Goal: Obtain resource: Download file/media

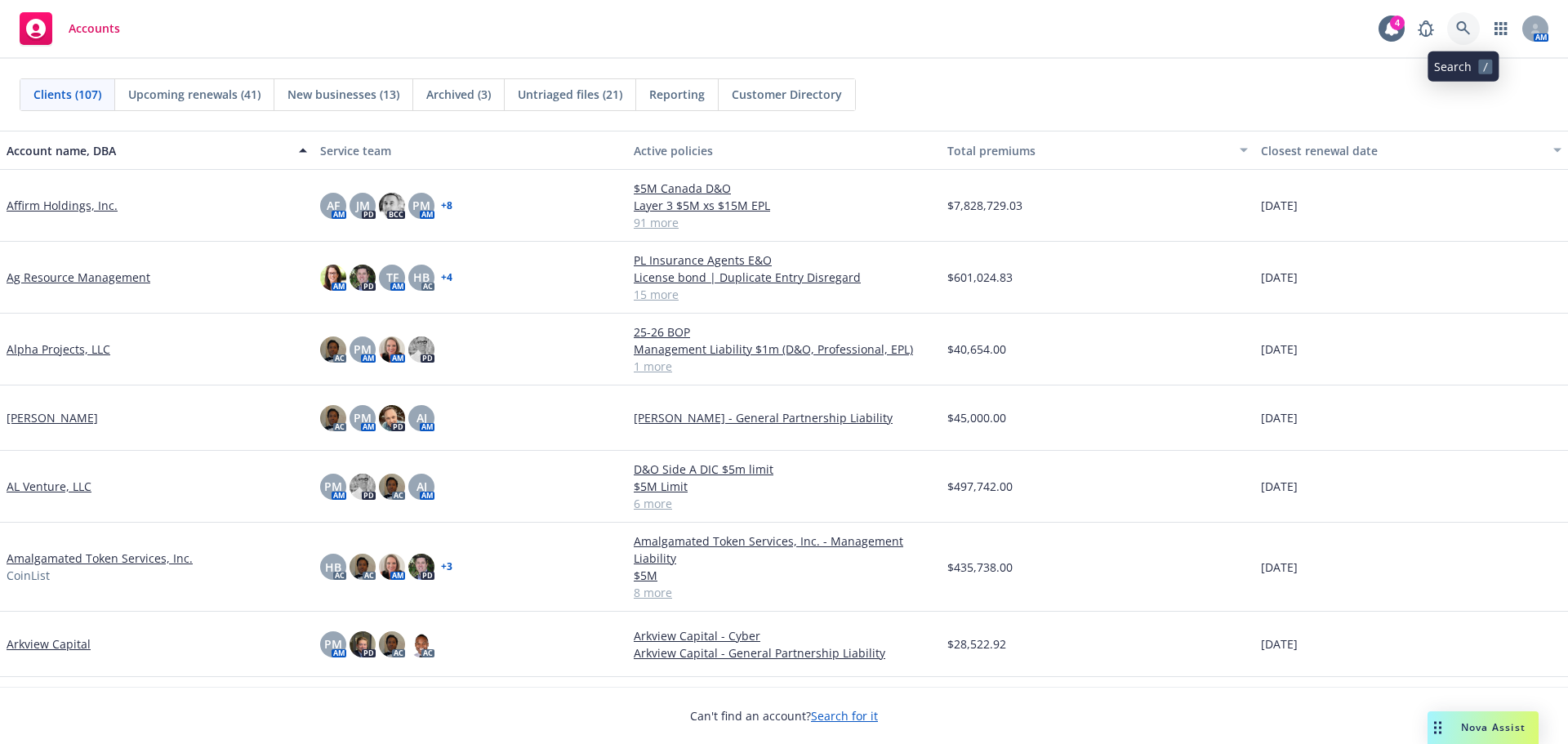
click at [1468, 29] on icon at bounding box center [1464, 28] width 15 height 15
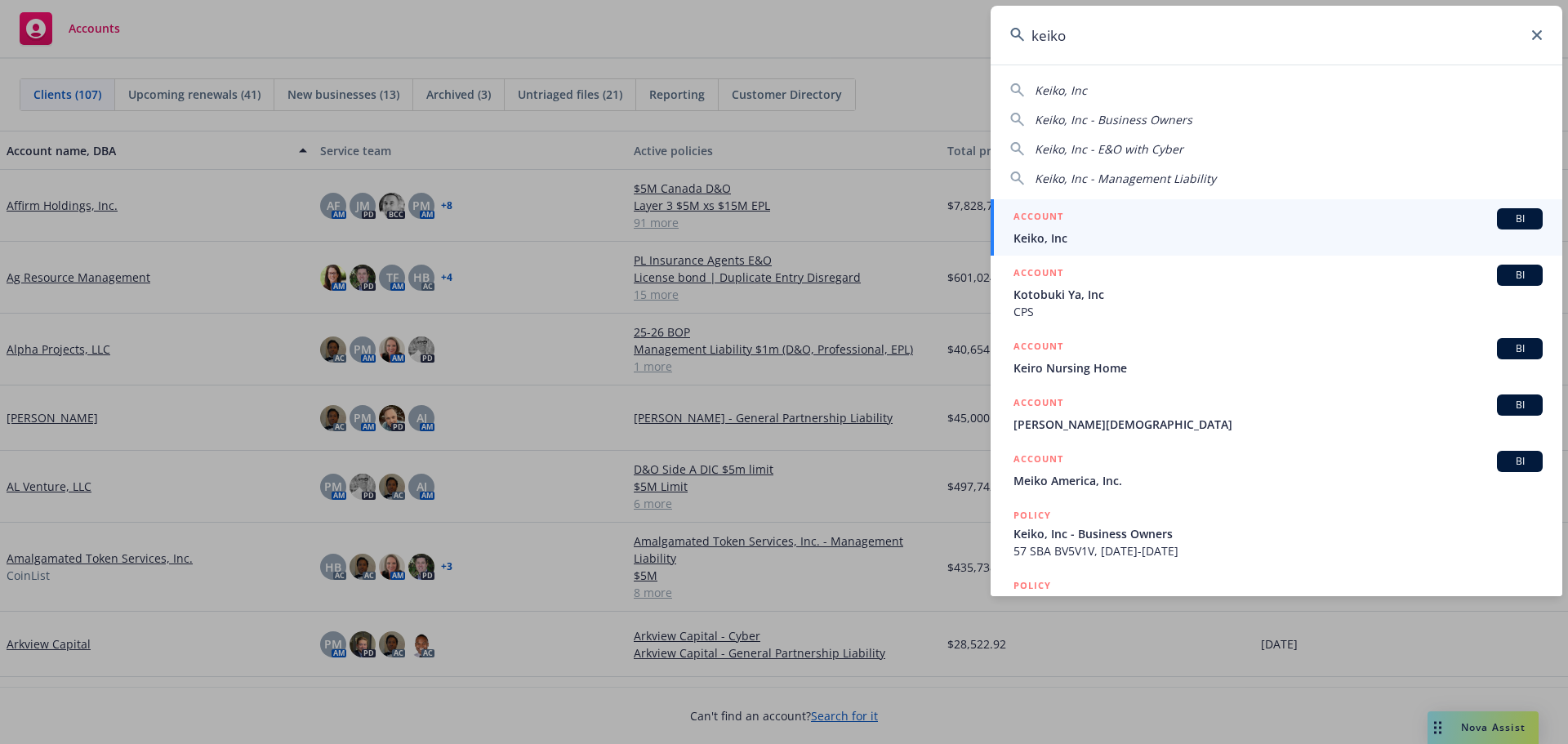
type input "keiko"
click at [1081, 231] on span "Keiko, Inc" at bounding box center [1278, 237] width 530 height 17
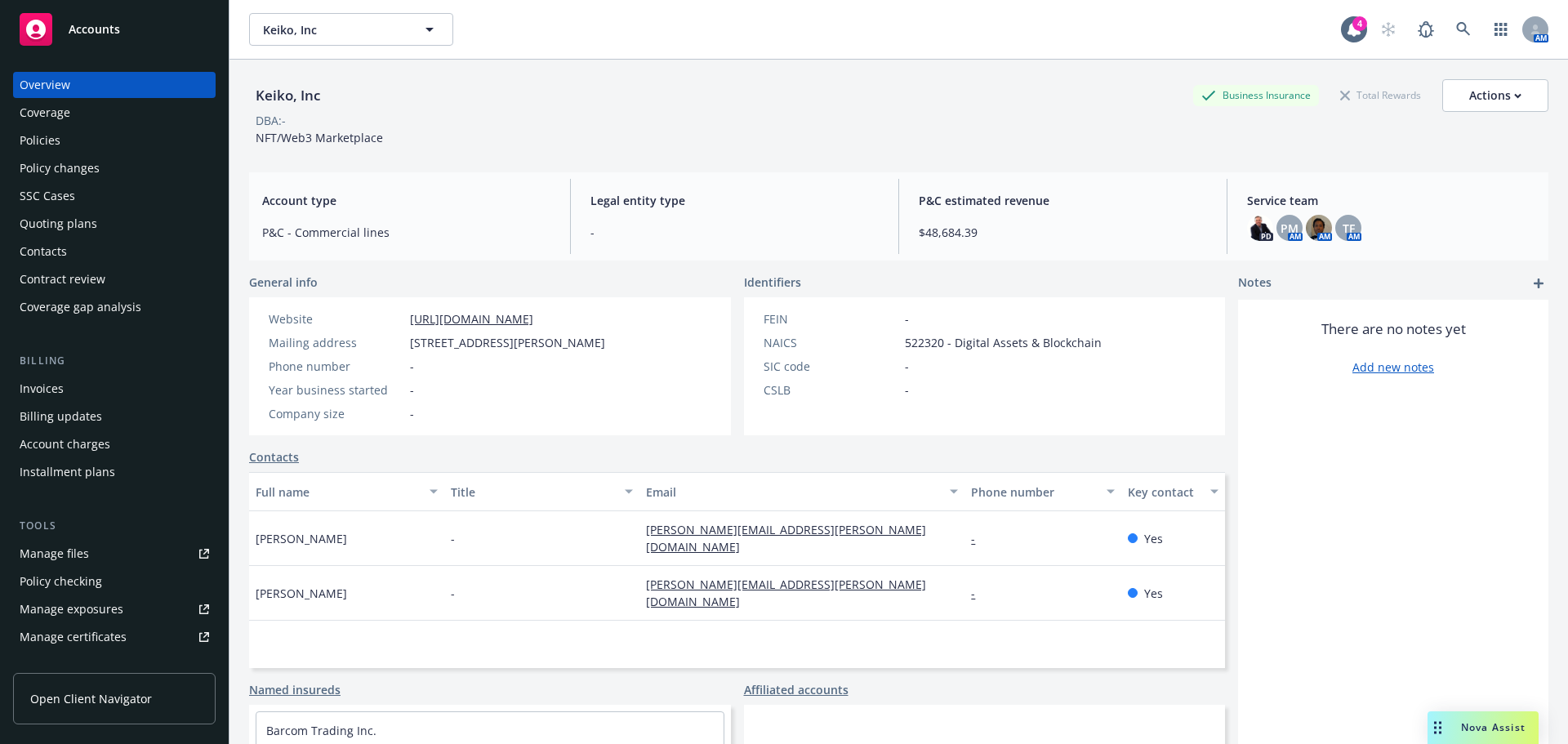
click at [58, 144] on div "Policies" at bounding box center [40, 140] width 41 height 26
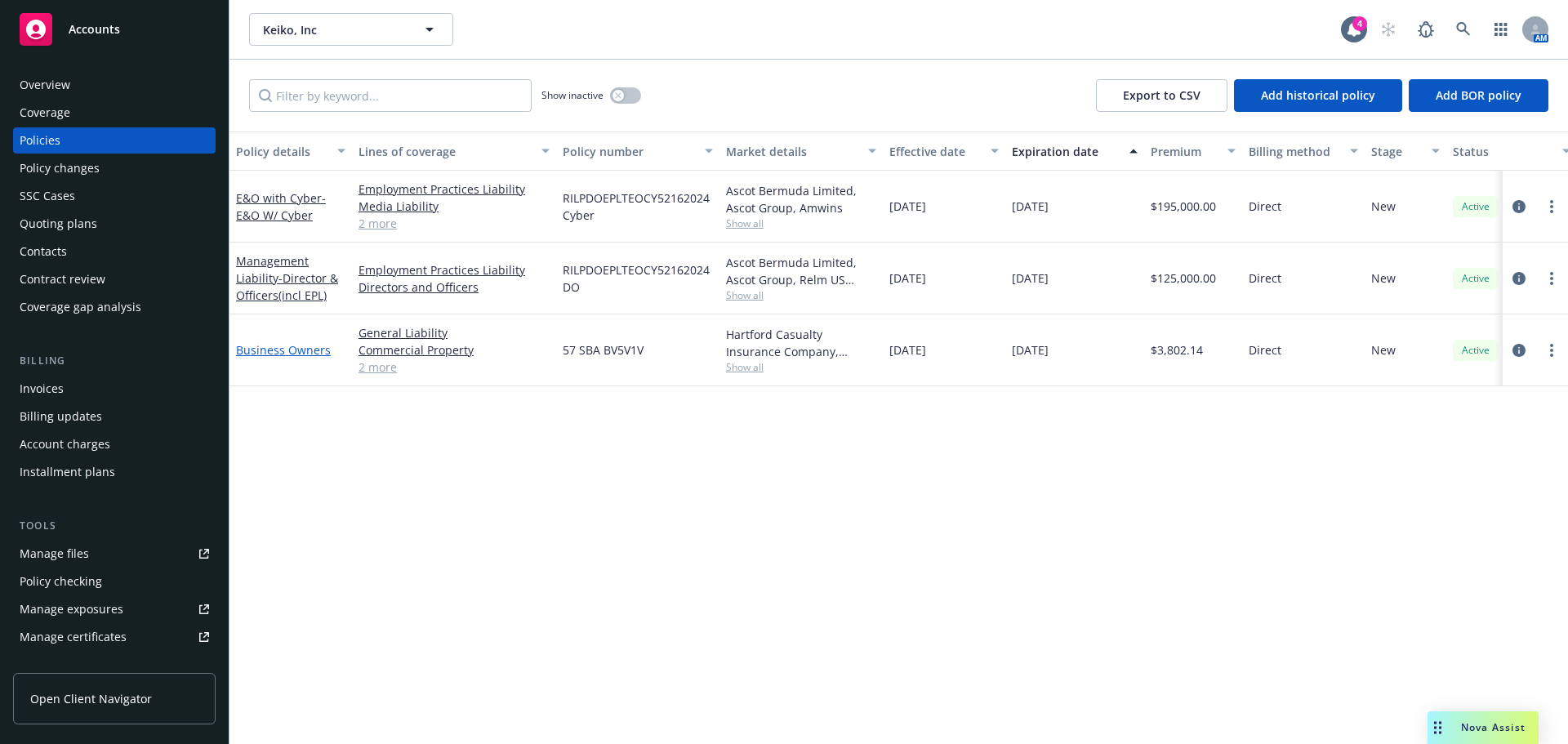
click at [296, 351] on link "Business Owners" at bounding box center [283, 350] width 94 height 16
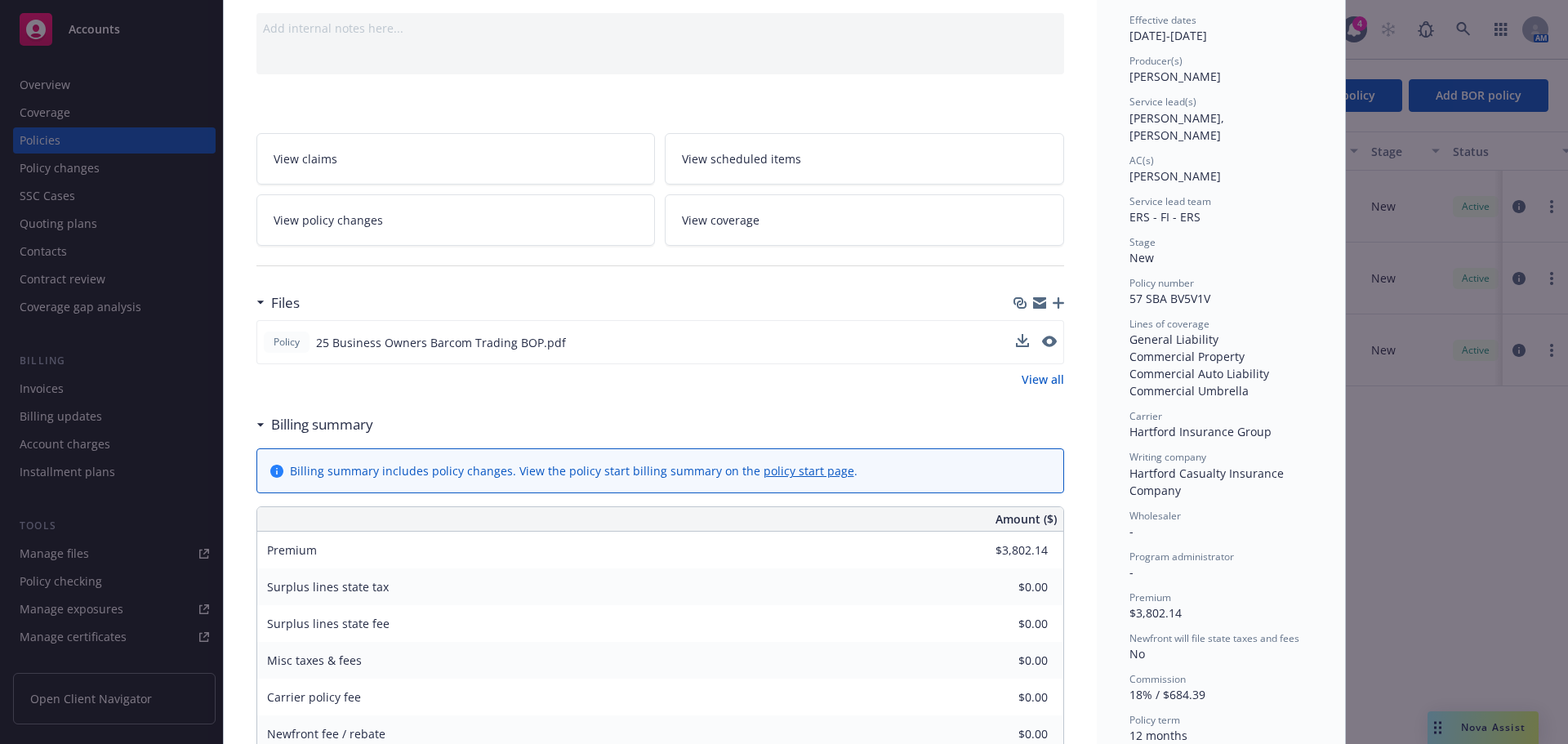
scroll to position [163, 0]
click at [1019, 344] on icon "download file" at bounding box center [1020, 339] width 13 height 13
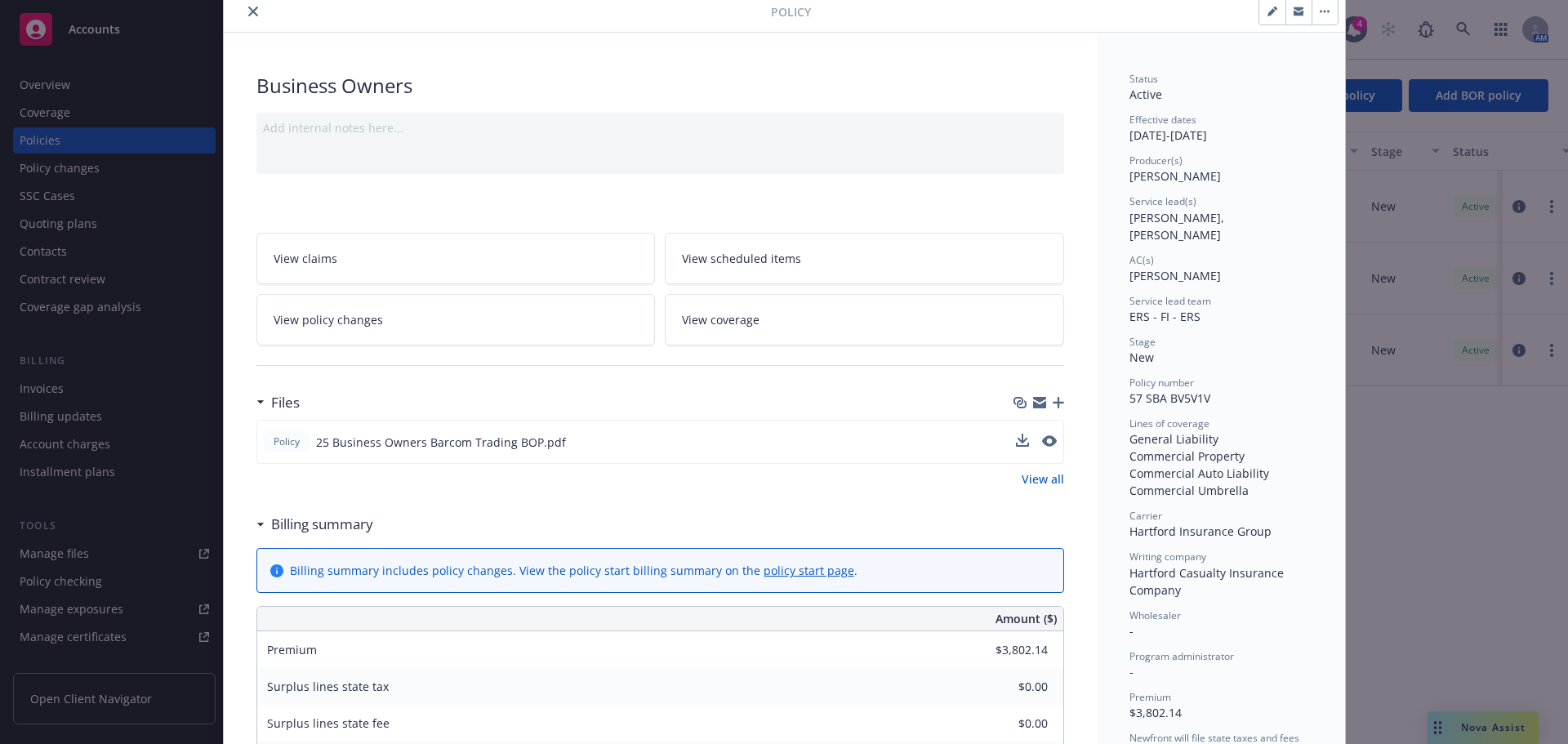
scroll to position [0, 0]
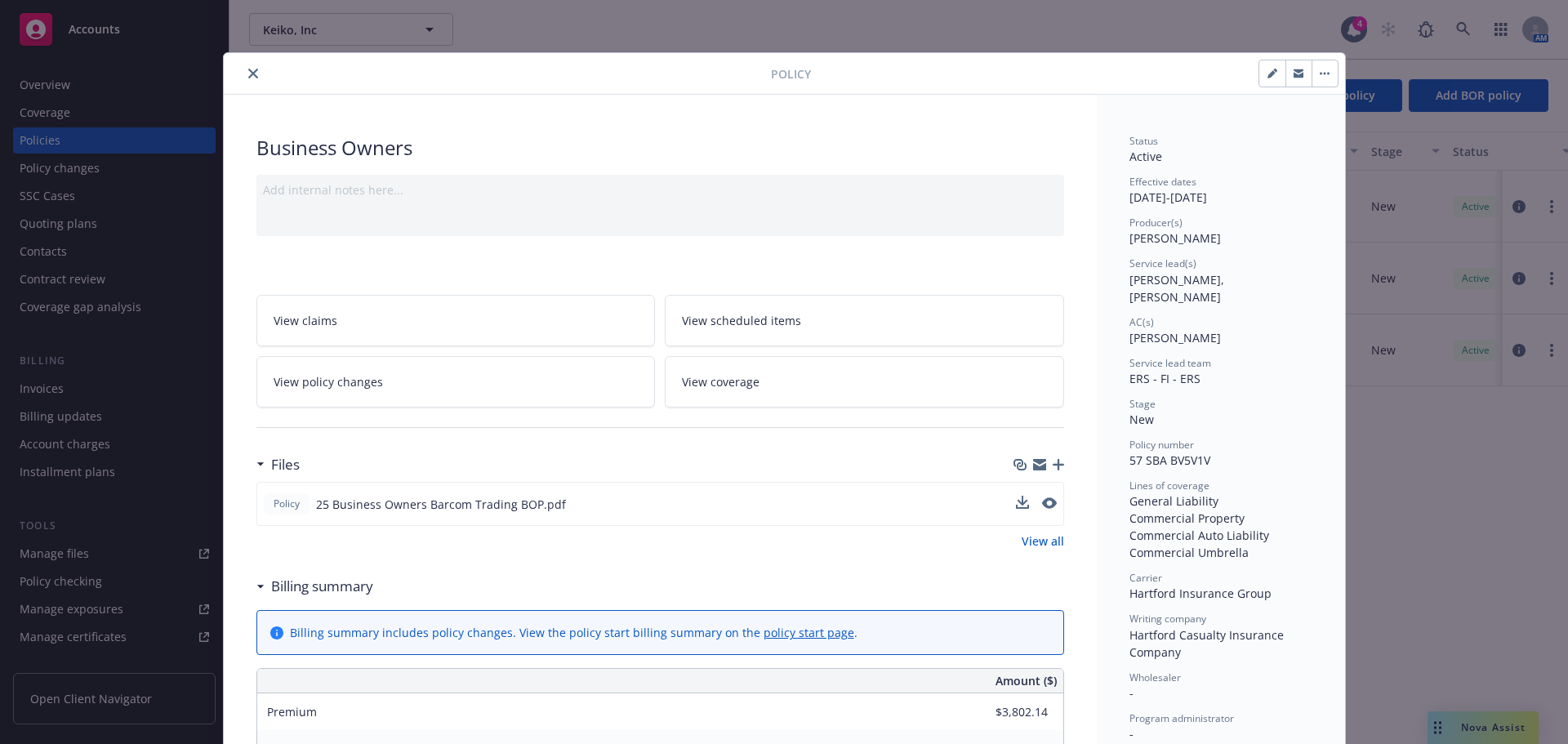
click at [250, 71] on icon "close" at bounding box center [253, 74] width 10 height 10
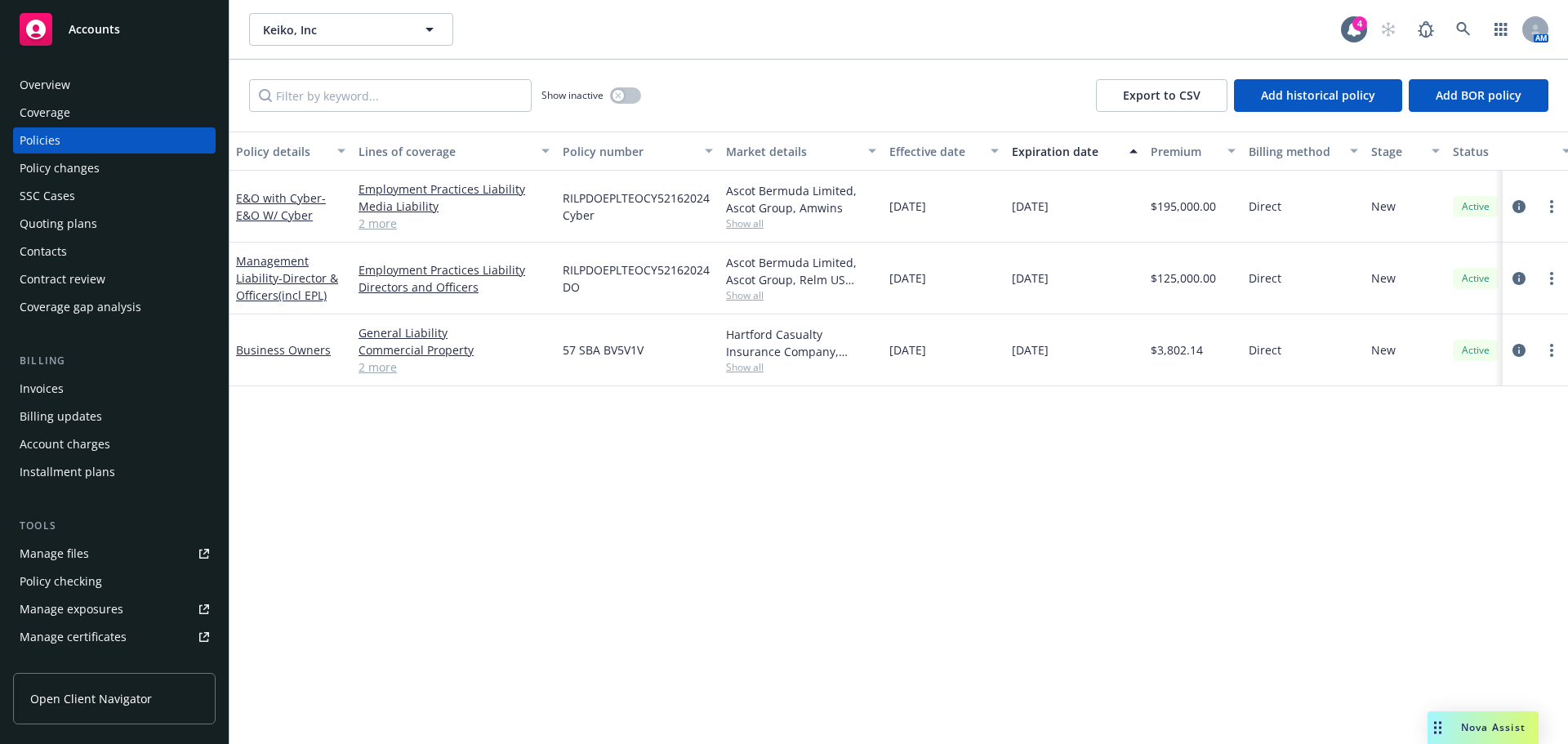
click at [103, 14] on div "Accounts" at bounding box center [114, 29] width 190 height 33
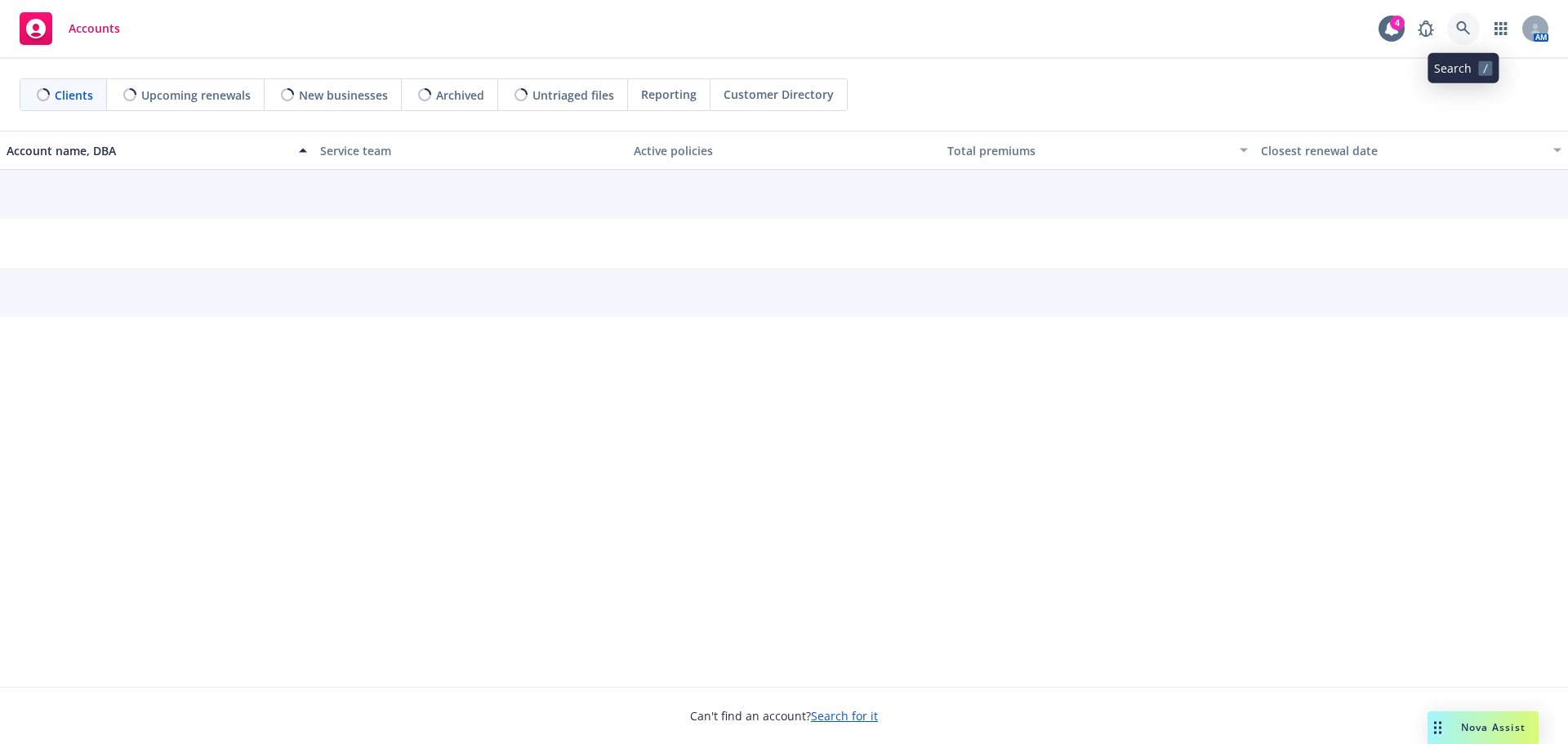
click at [1461, 32] on icon at bounding box center [1464, 28] width 15 height 15
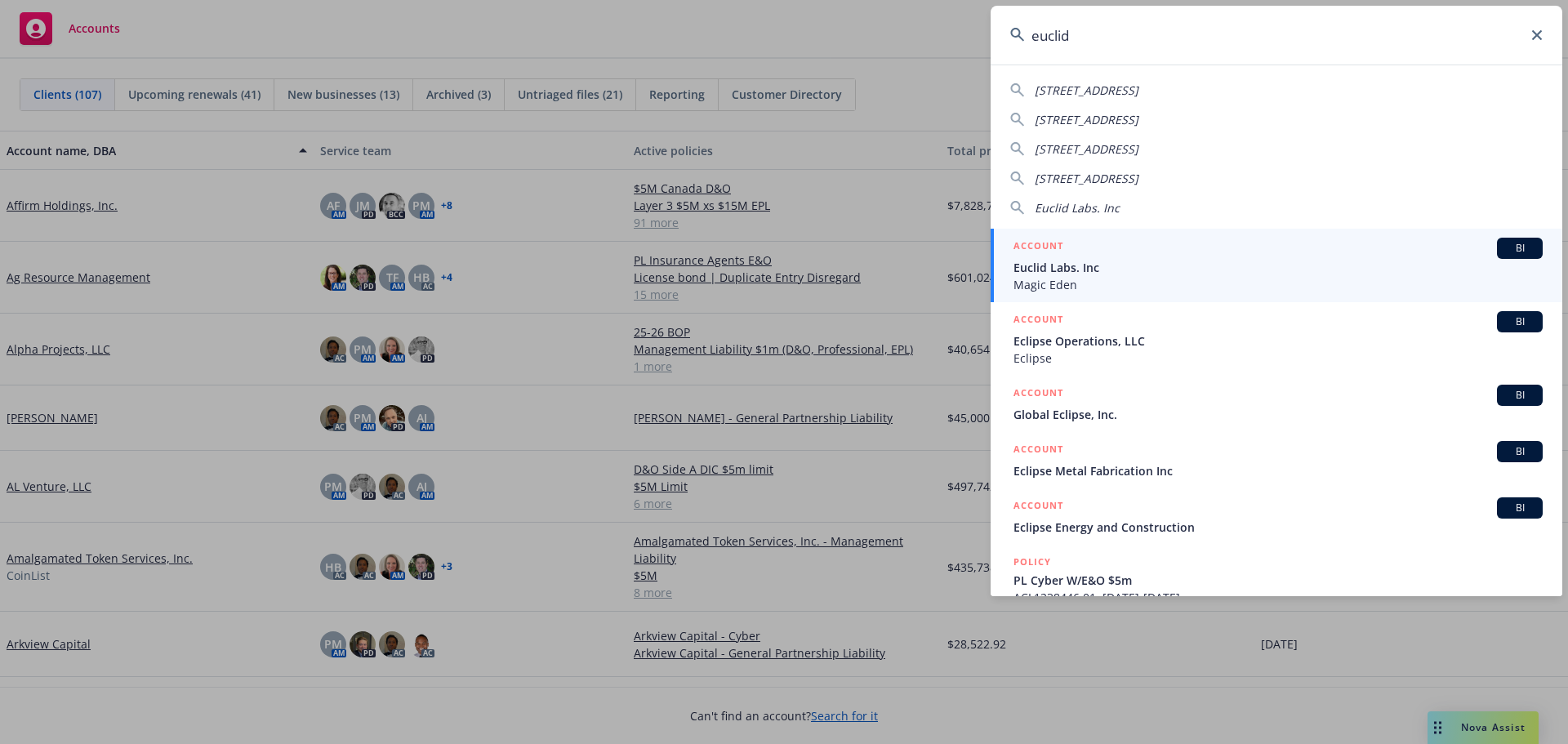
type input "euclid"
click at [1066, 267] on span "Euclid Labs. Inc" at bounding box center [1278, 267] width 530 height 17
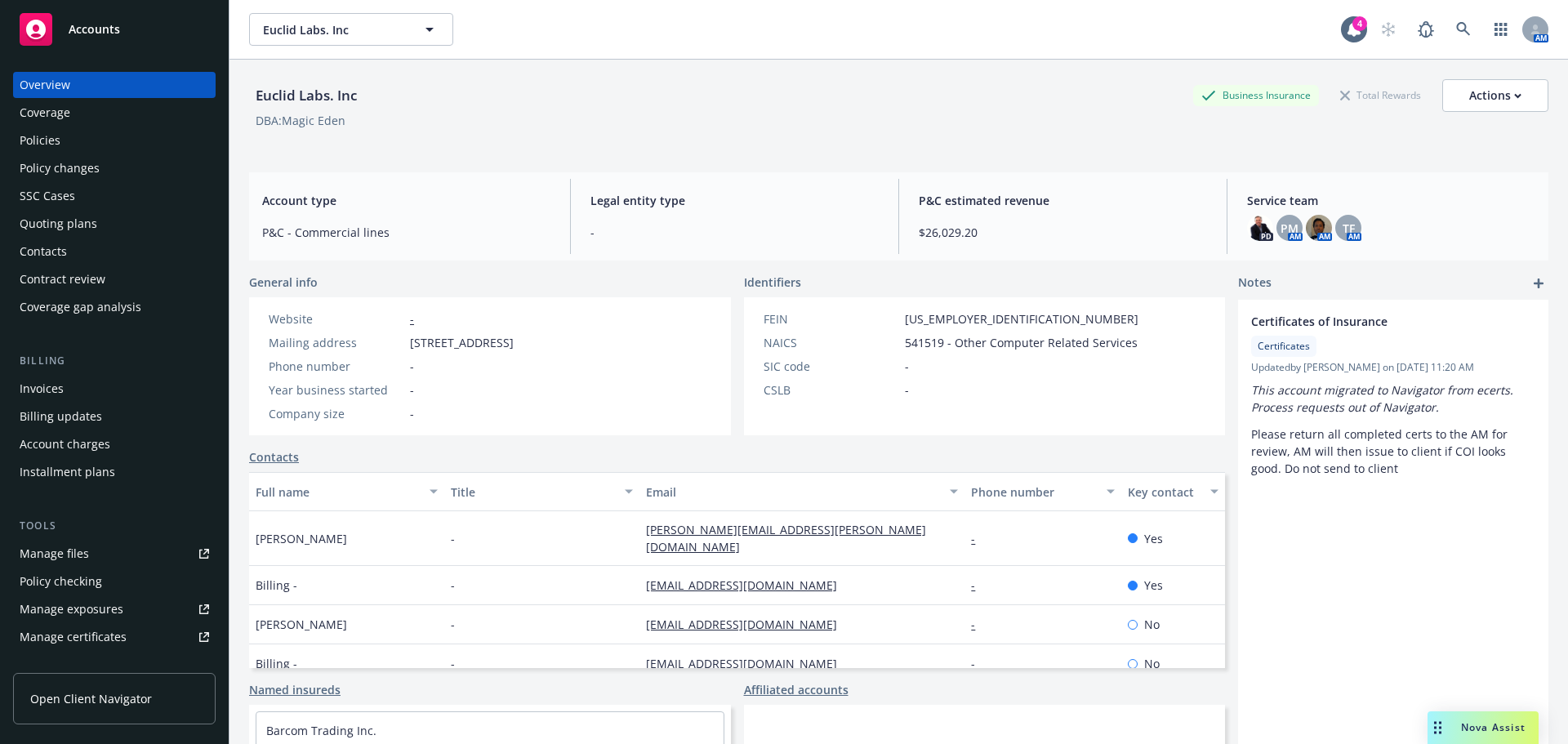
click at [35, 135] on div "Policies" at bounding box center [40, 140] width 41 height 26
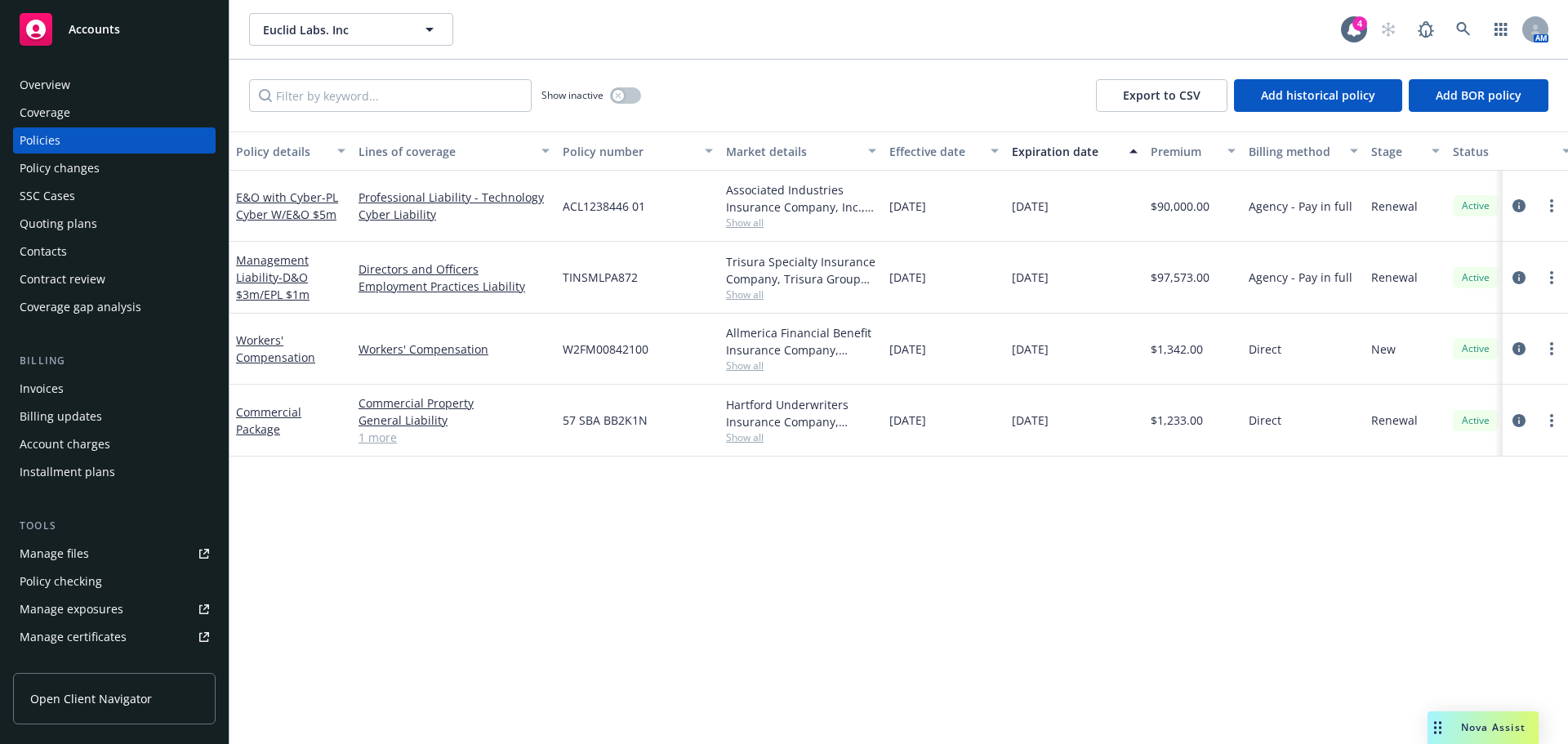
click at [91, 21] on div "Accounts" at bounding box center [114, 29] width 190 height 33
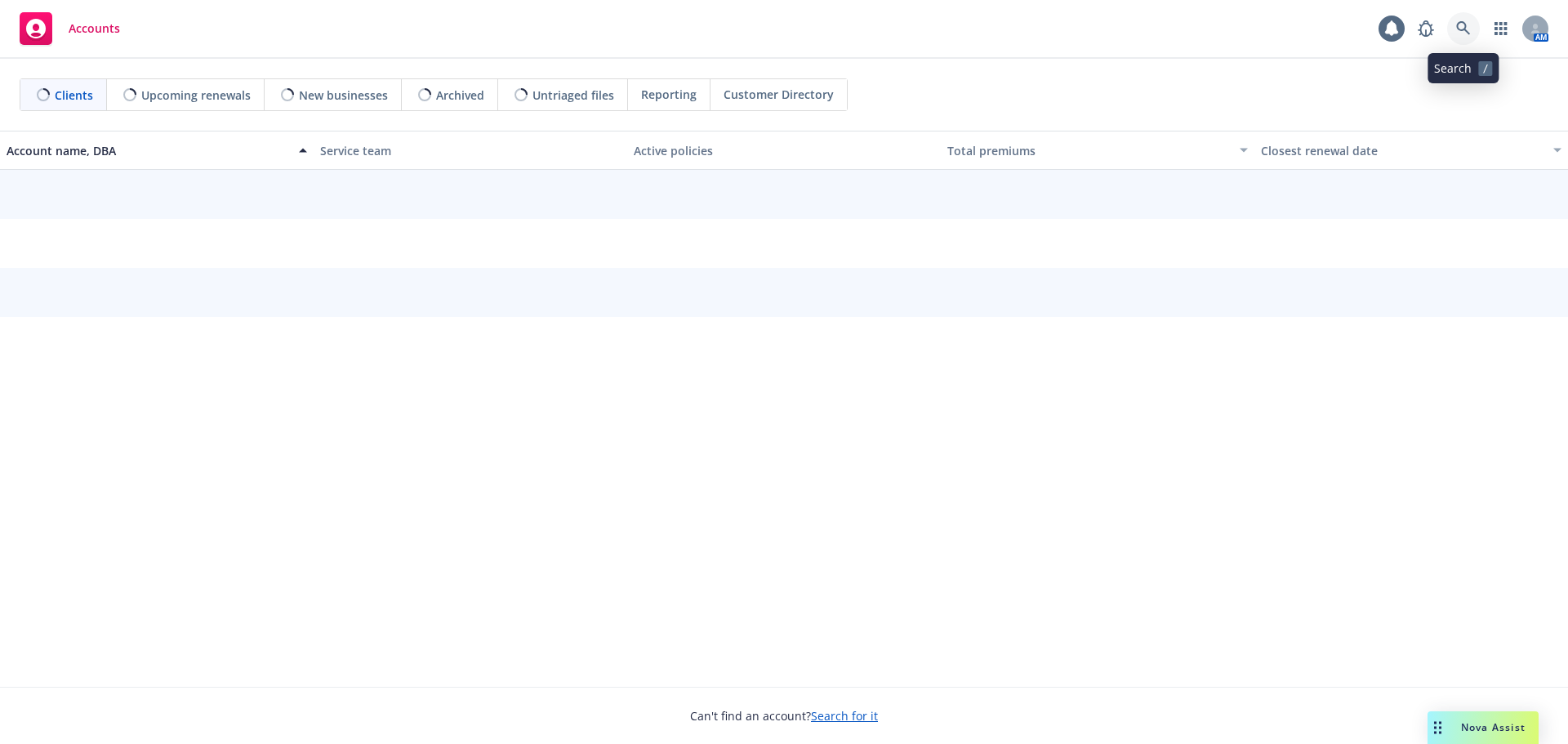
click at [1465, 30] on icon at bounding box center [1464, 28] width 14 height 14
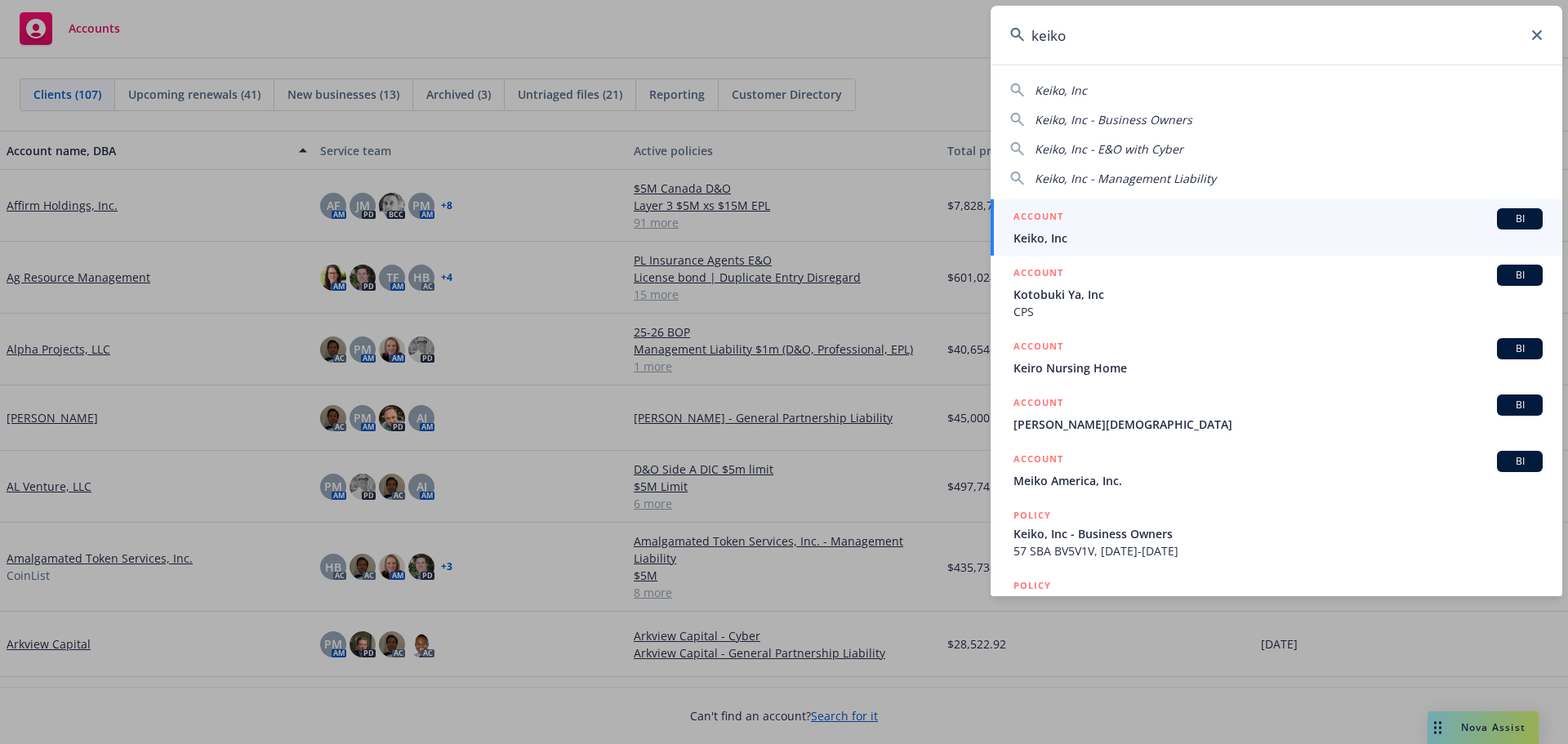
type input "keiko"
click at [1058, 230] on span "Keiko, Inc" at bounding box center [1278, 237] width 530 height 17
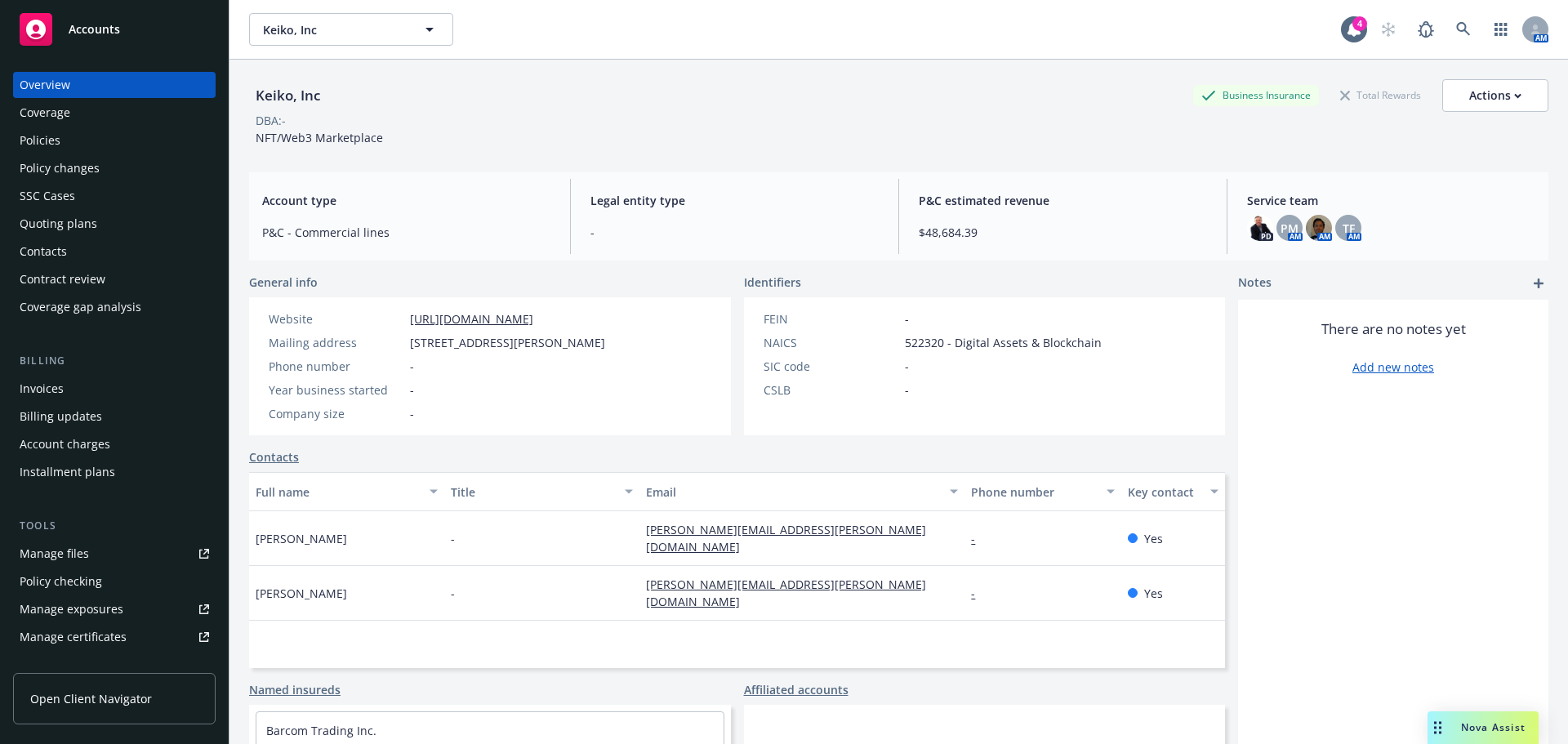
click at [39, 136] on div "Policies" at bounding box center [40, 140] width 41 height 26
